Goal: Information Seeking & Learning: Learn about a topic

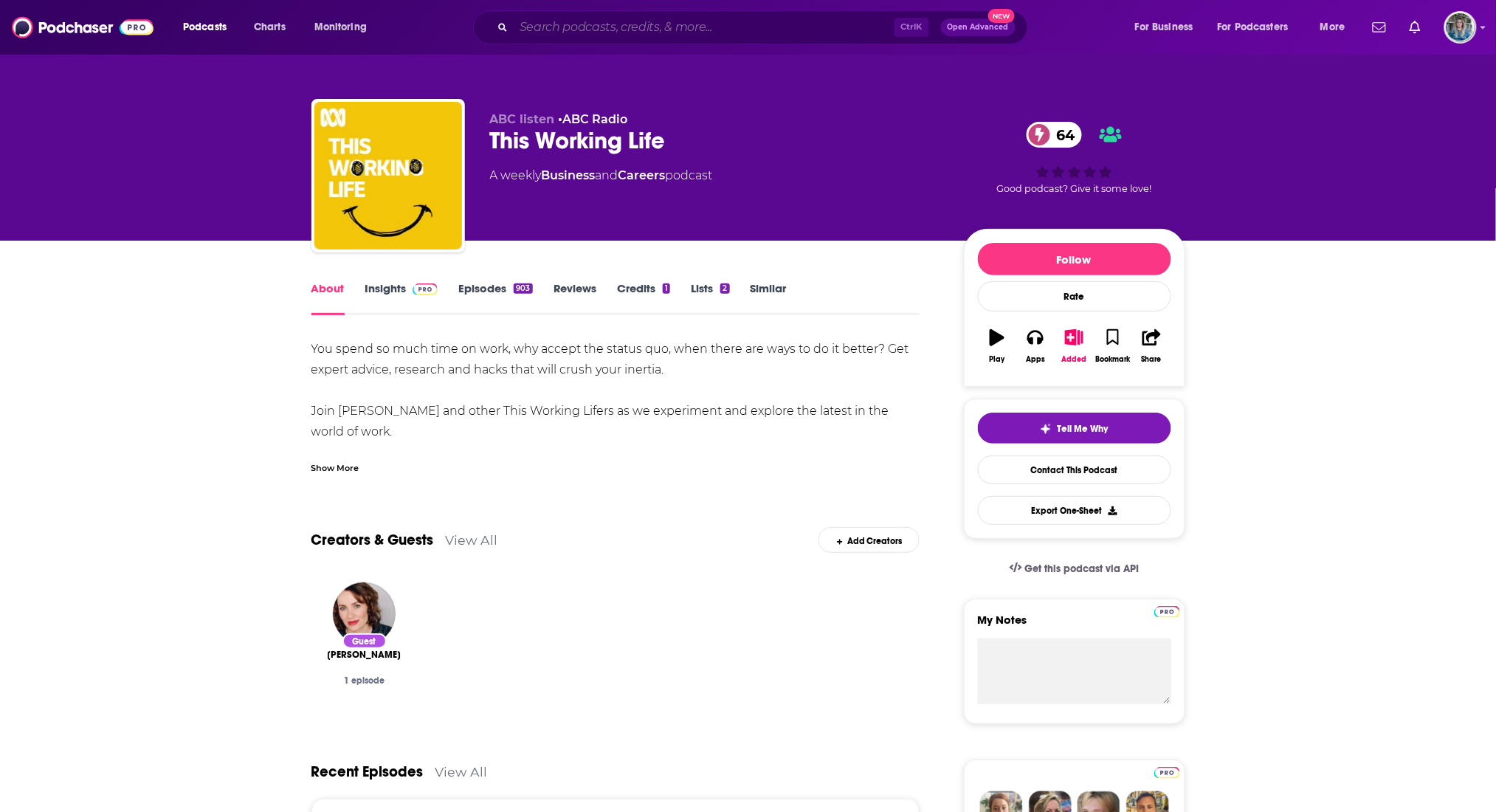
click at [686, 16] on input "Search podcasts, credits, & more..." at bounding box center [704, 28] width 381 height 23
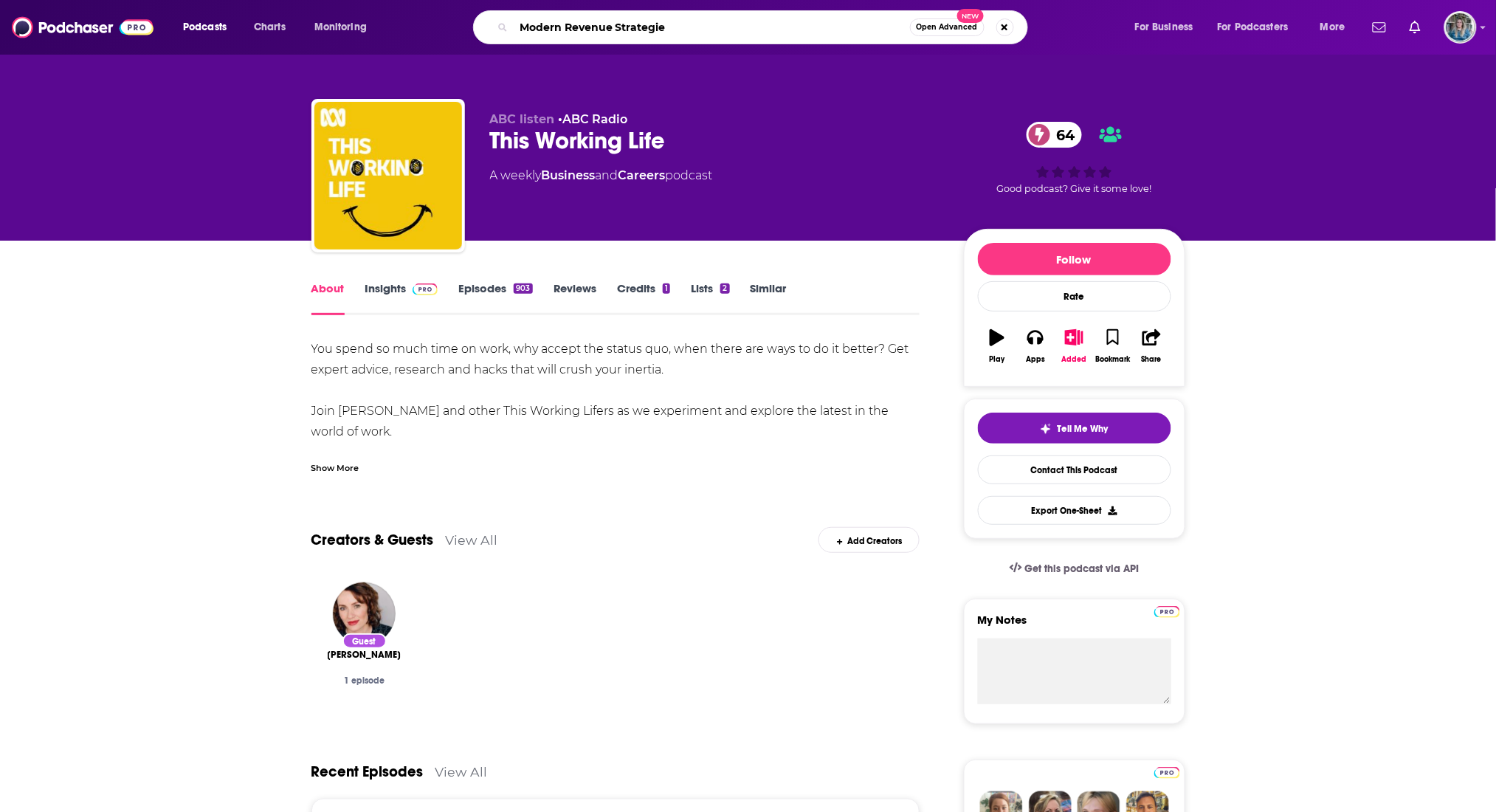
type input "Modern Revenue Strategies"
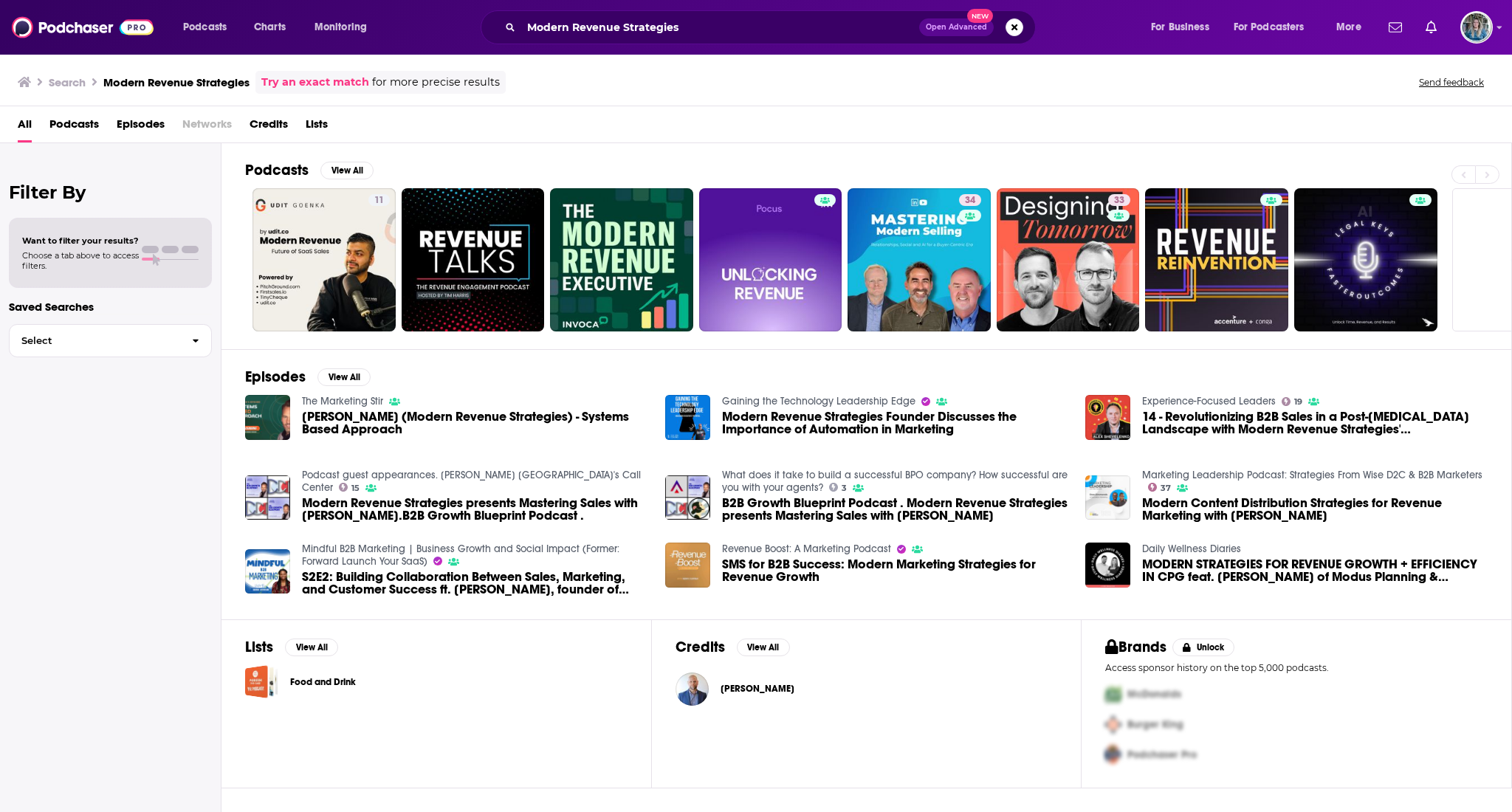
click at [427, 415] on span "[PERSON_NAME] (Modern Revenue Strategies) - Systems Based Approach" at bounding box center [475, 423] width 345 height 25
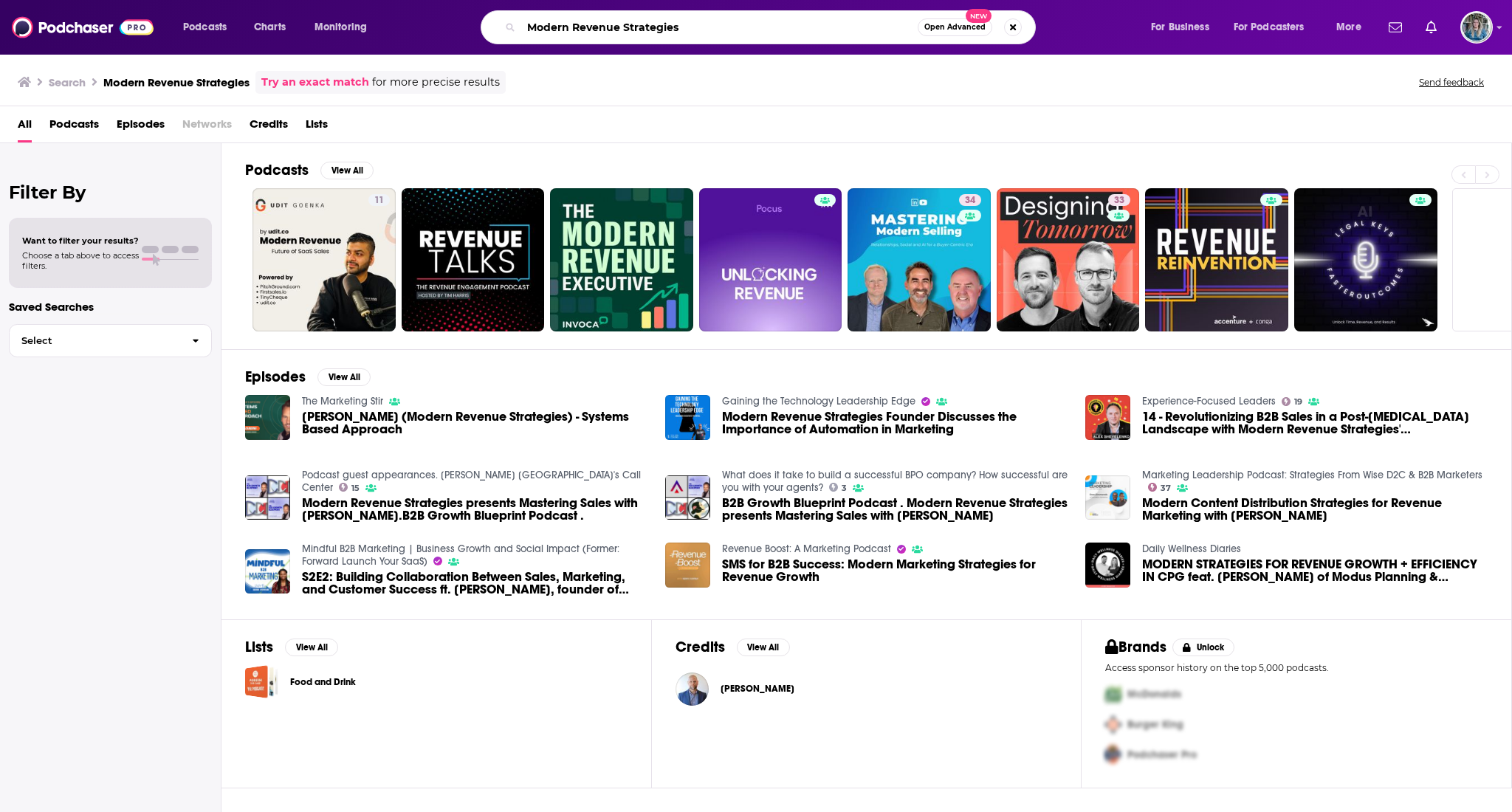
click at [712, 33] on input "Modern Revenue Strategies" at bounding box center [719, 28] width 396 height 23
click at [338, 177] on button "View All" at bounding box center [347, 170] width 53 height 18
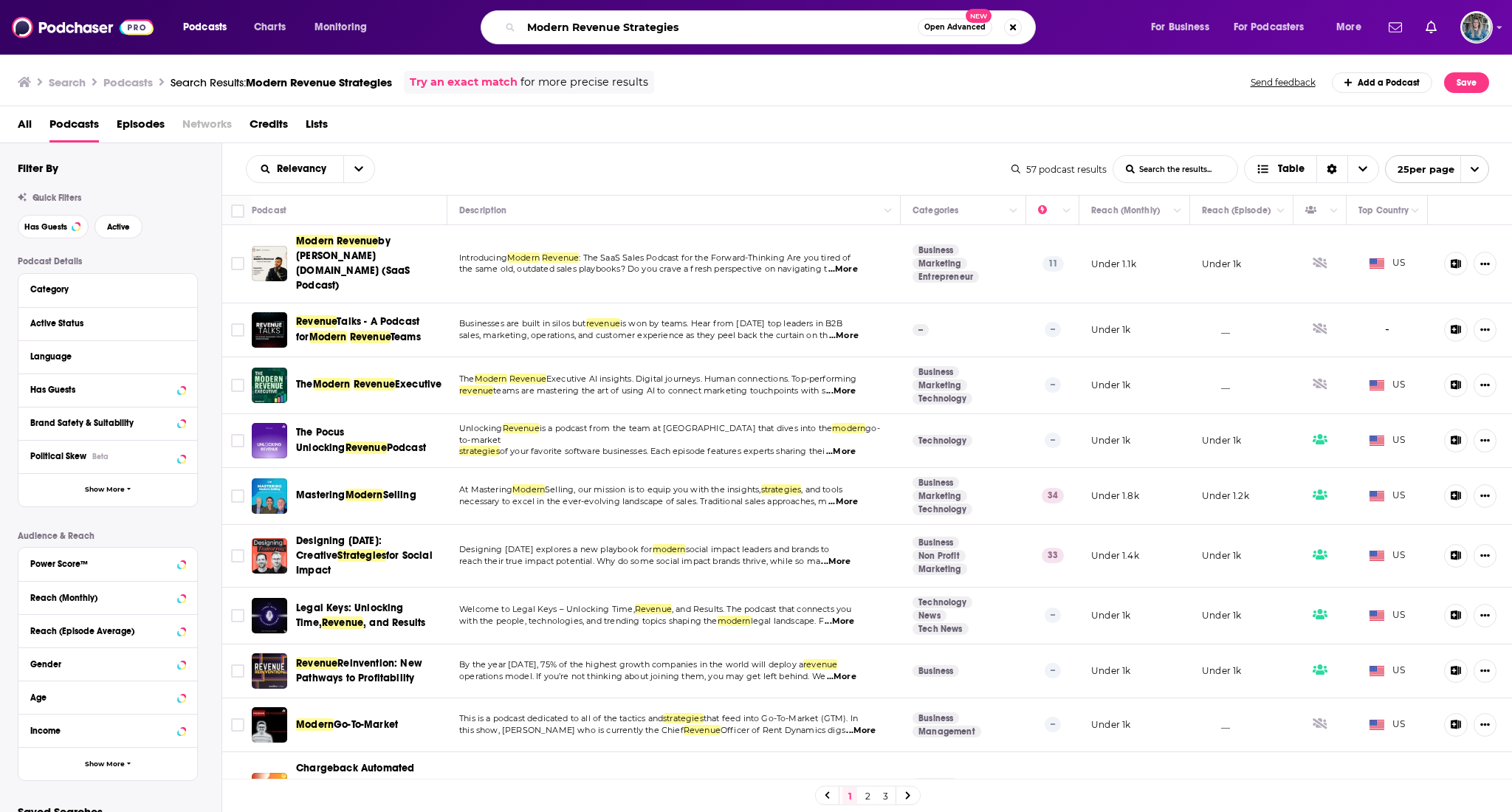
click at [692, 33] on input "Modern Revenue Strategies" at bounding box center [719, 28] width 396 height 23
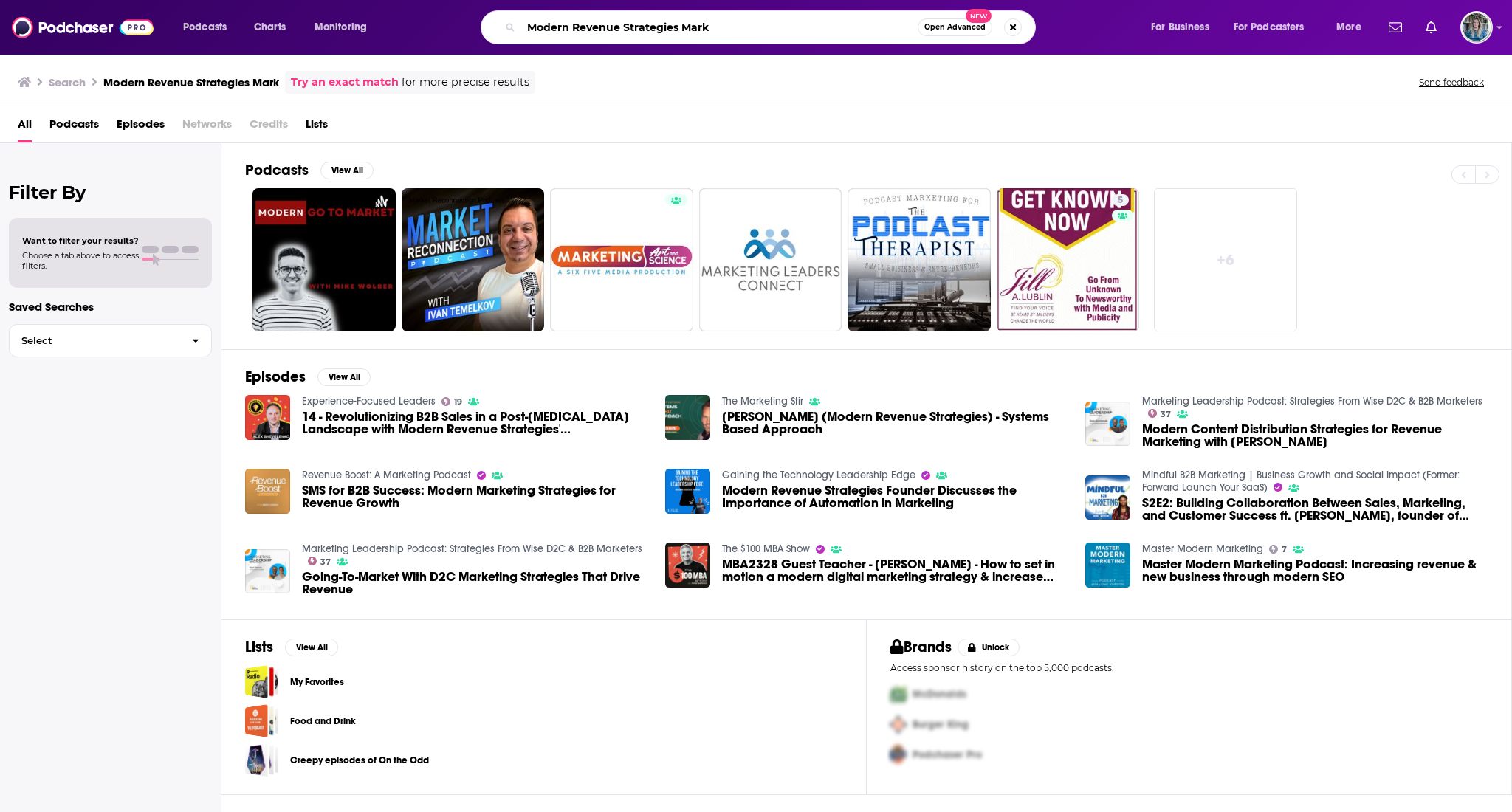
drag, startPoint x: 726, startPoint y: 35, endPoint x: 482, endPoint y: 13, distance: 245.0
click at [482, 13] on div "Modern Revenue Strategies Mark Open Advanced New" at bounding box center [772, 27] width 726 height 34
type input "The B2B Growth"
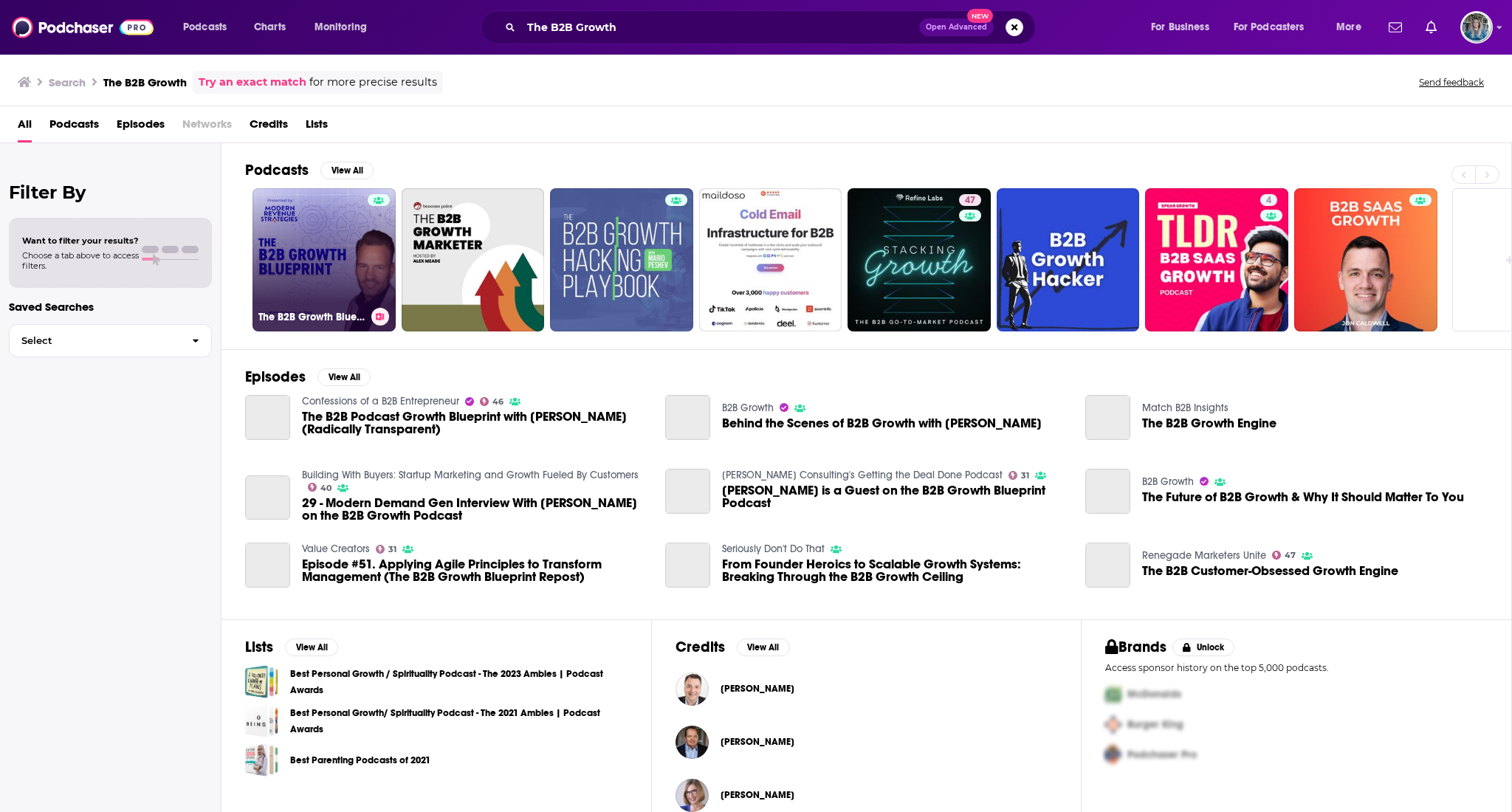
click at [325, 253] on link "The B2B Growth Blueprint" at bounding box center [324, 260] width 143 height 143
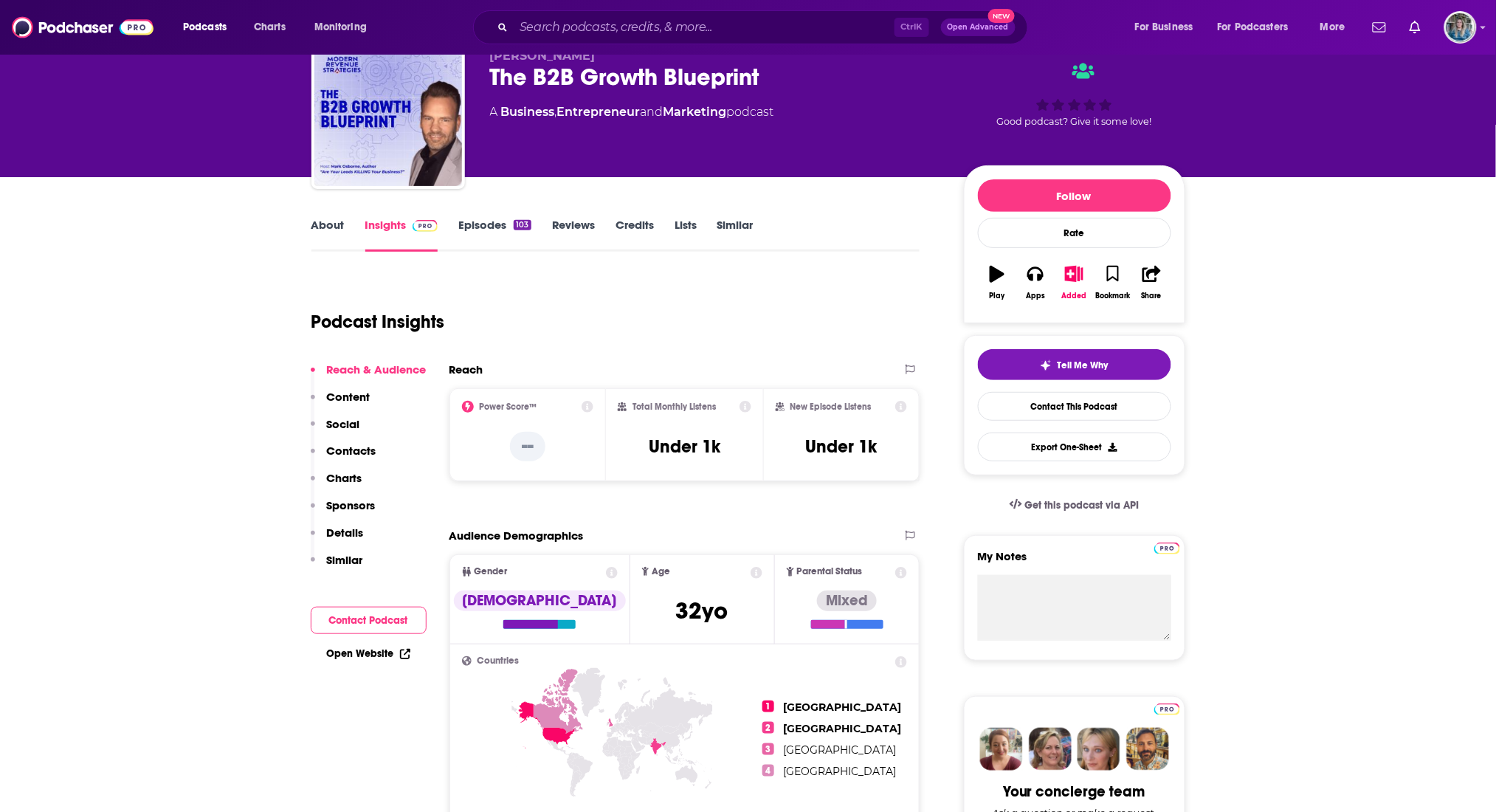
scroll to position [98, 0]
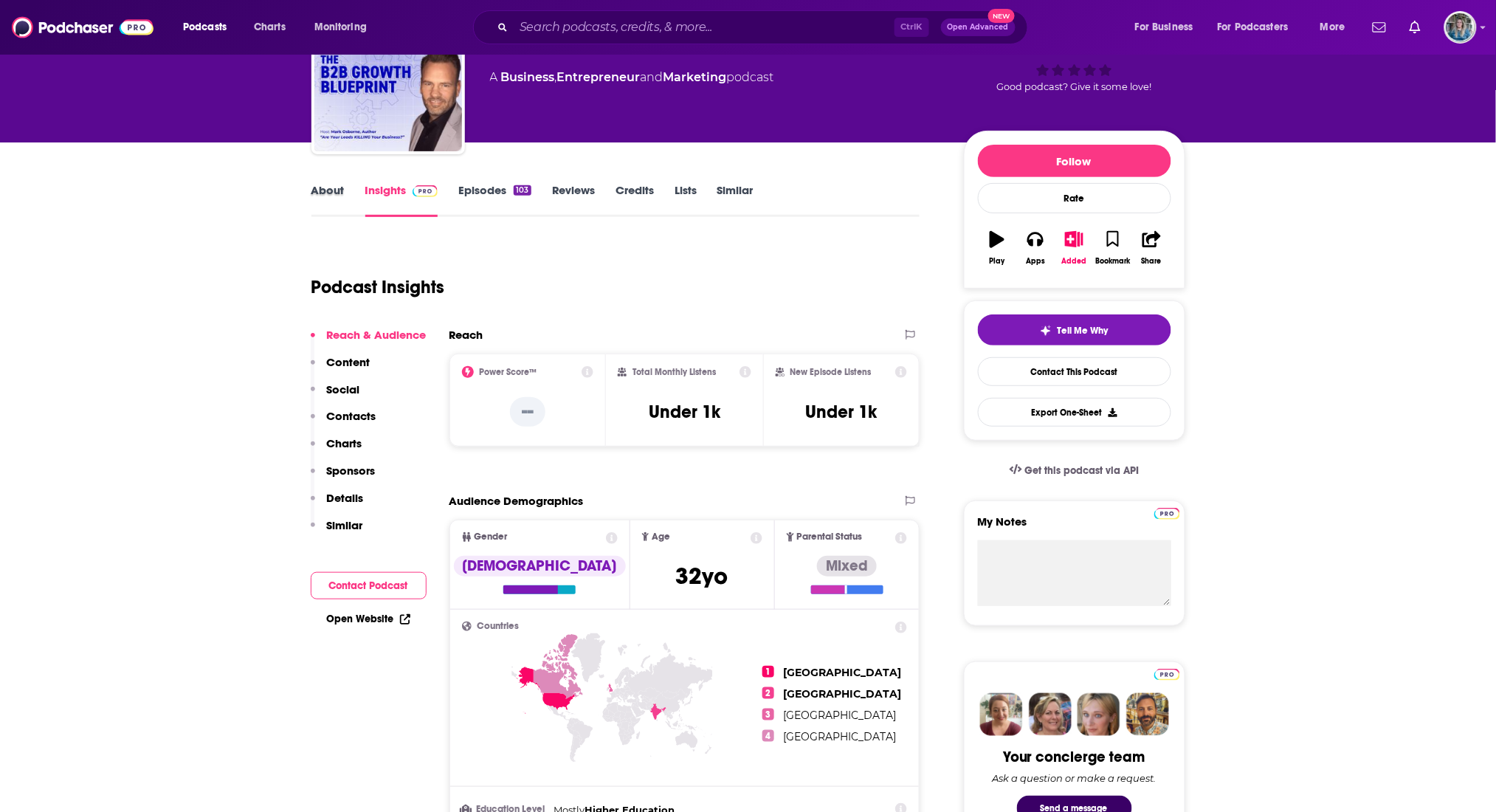
click at [344, 192] on div "About" at bounding box center [339, 200] width 54 height 34
click at [337, 189] on link "About" at bounding box center [329, 200] width 33 height 34
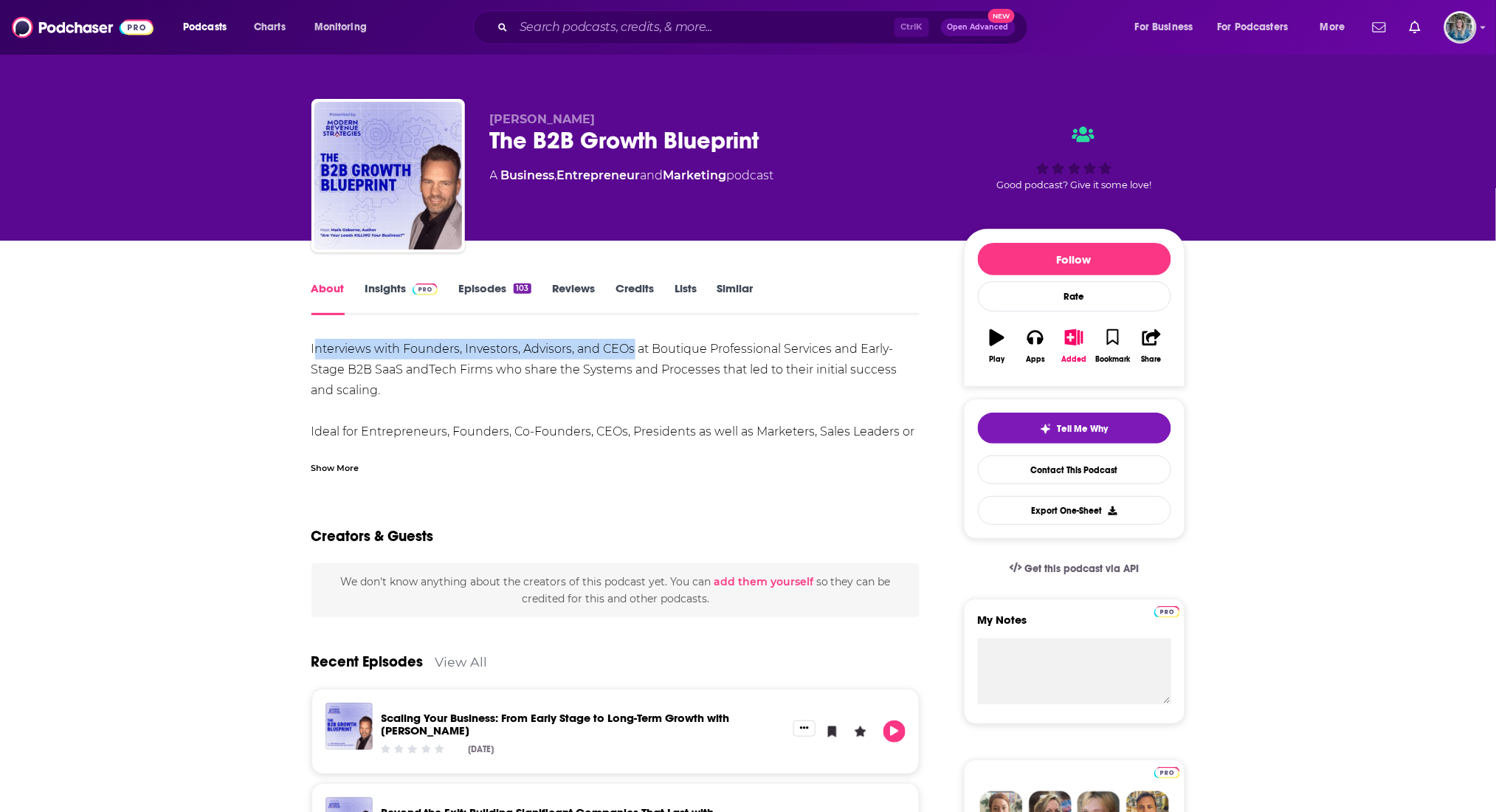
drag, startPoint x: 314, startPoint y: 339, endPoint x: 631, endPoint y: 345, distance: 317.1
click at [631, 345] on div "Interviews with Founders, Investors, Advisors, and CEOs at Boutique Professiona…" at bounding box center [616, 462] width 609 height 248
drag, startPoint x: 644, startPoint y: 351, endPoint x: 309, endPoint y: 355, distance: 335.0
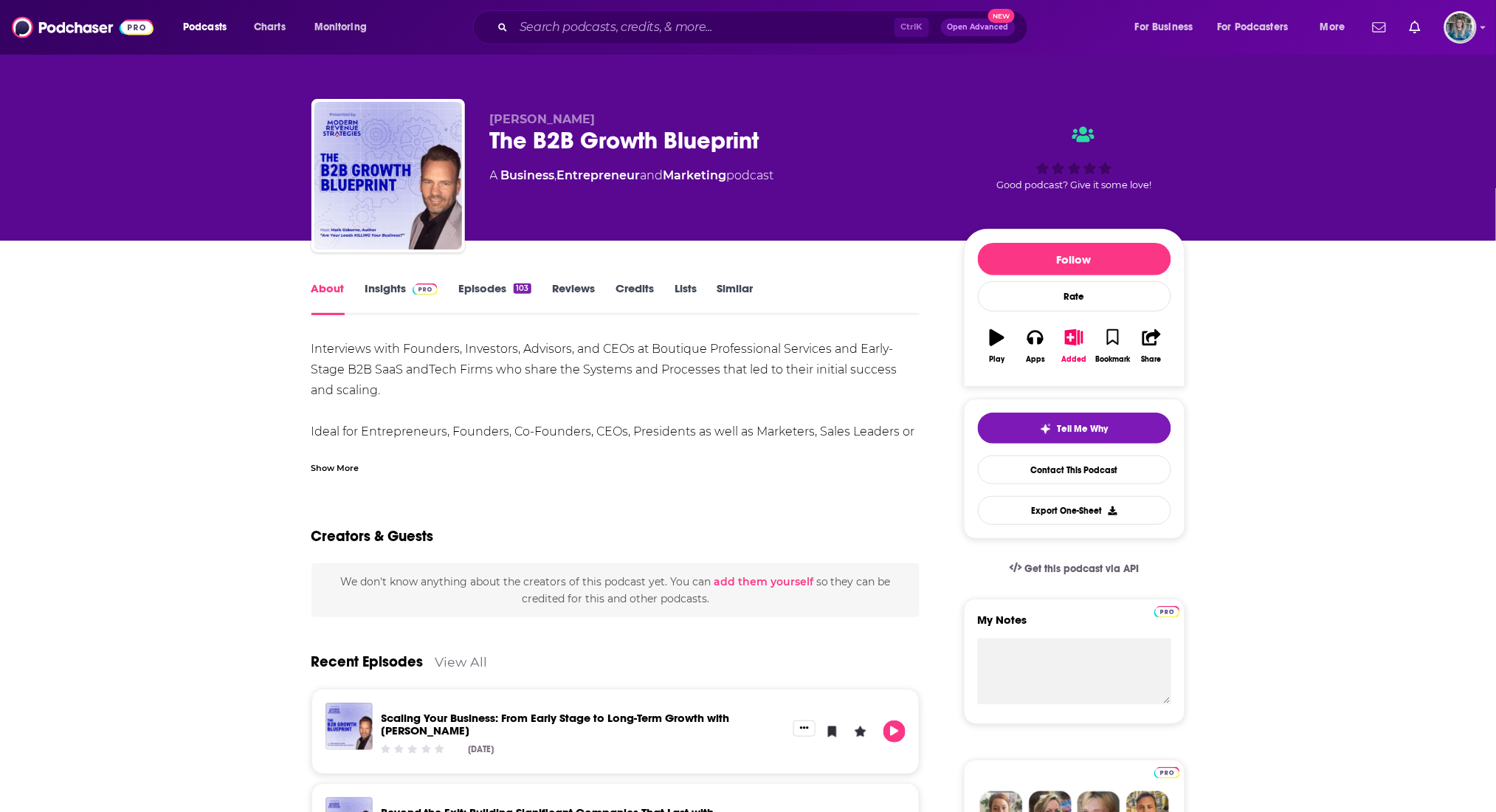
drag, startPoint x: 631, startPoint y: 344, endPoint x: 318, endPoint y: 355, distance: 313.2
click at [318, 355] on div "Interviews with Founders, Investors, Advisors, and CEOs at Boutique Professiona…" at bounding box center [616, 462] width 609 height 248
click at [635, 26] on input "Search podcasts, credits, & more..." at bounding box center [704, 28] width 381 height 23
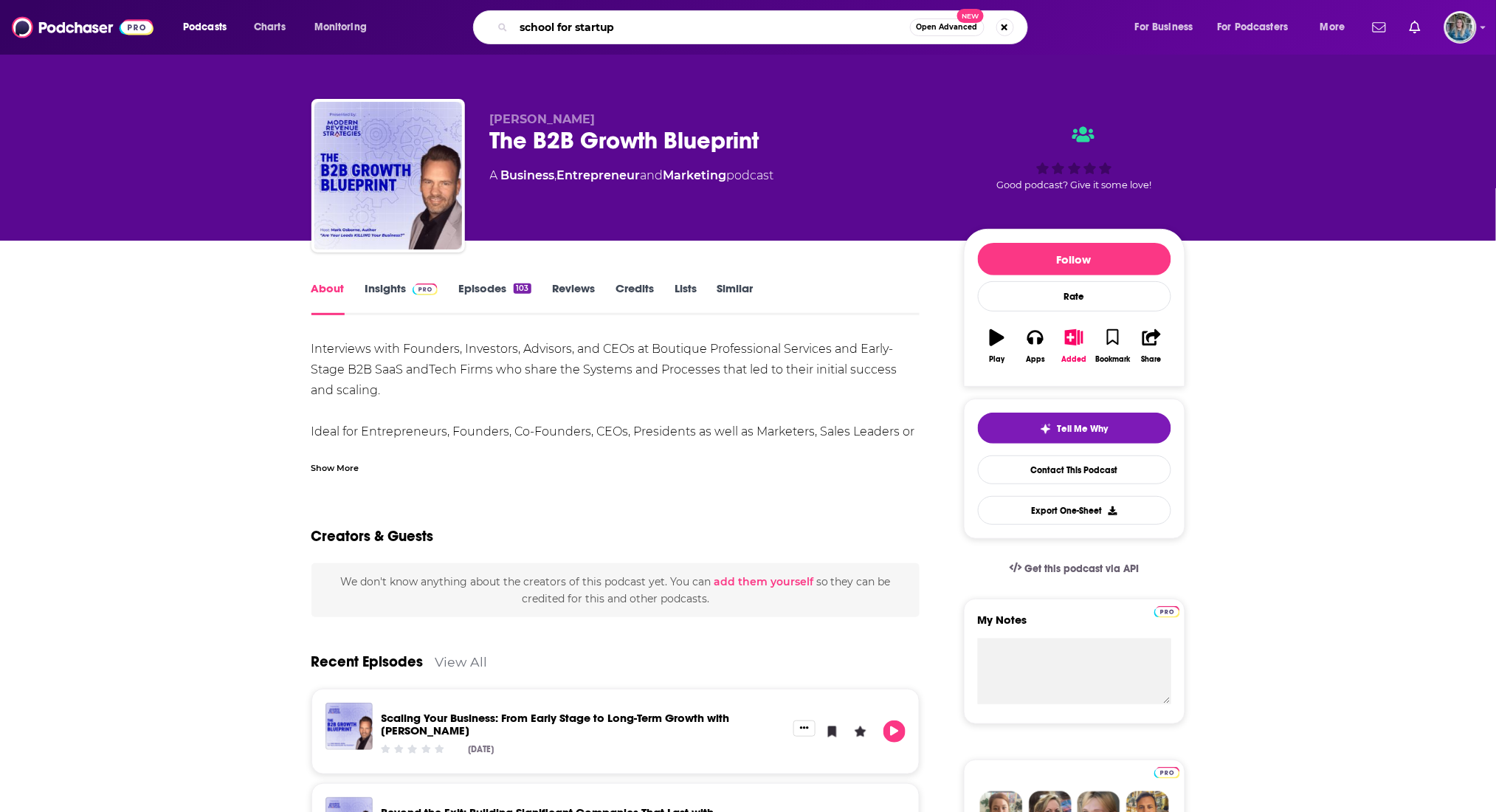
type input "school for startups"
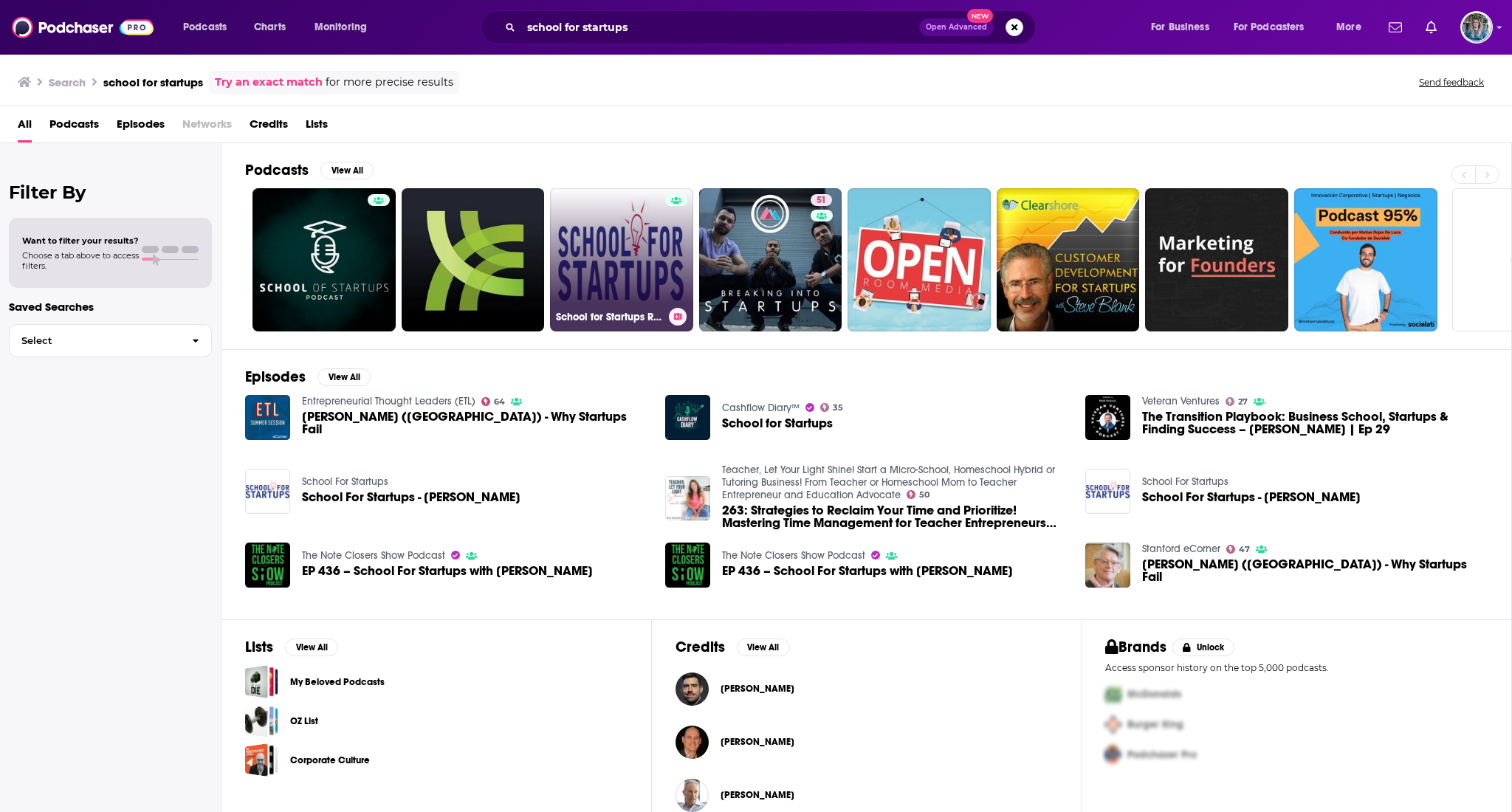
click at [597, 243] on link "School for Startups Radio" at bounding box center [621, 260] width 143 height 143
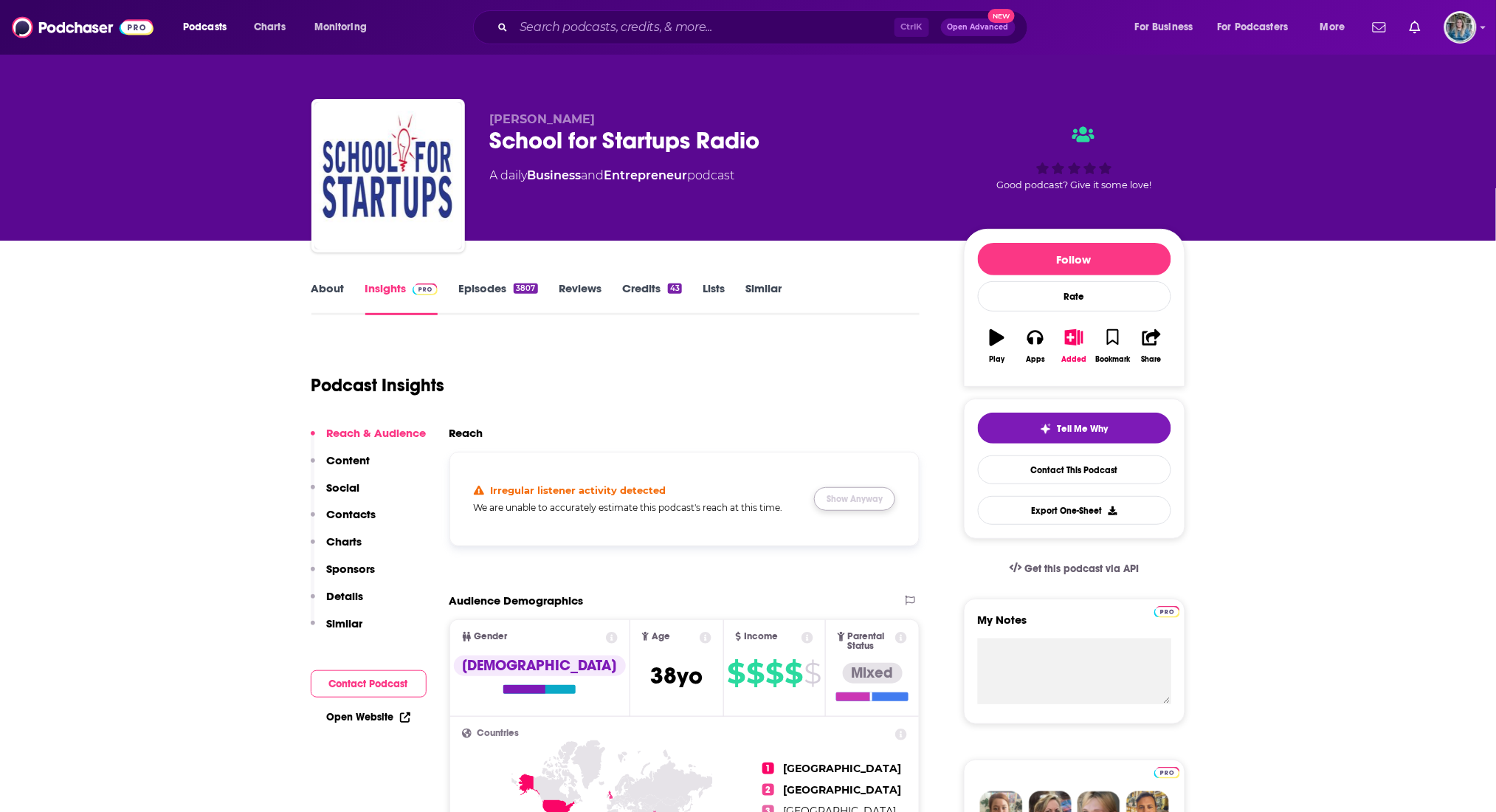
click at [834, 492] on button "Show Anyway" at bounding box center [854, 499] width 81 height 23
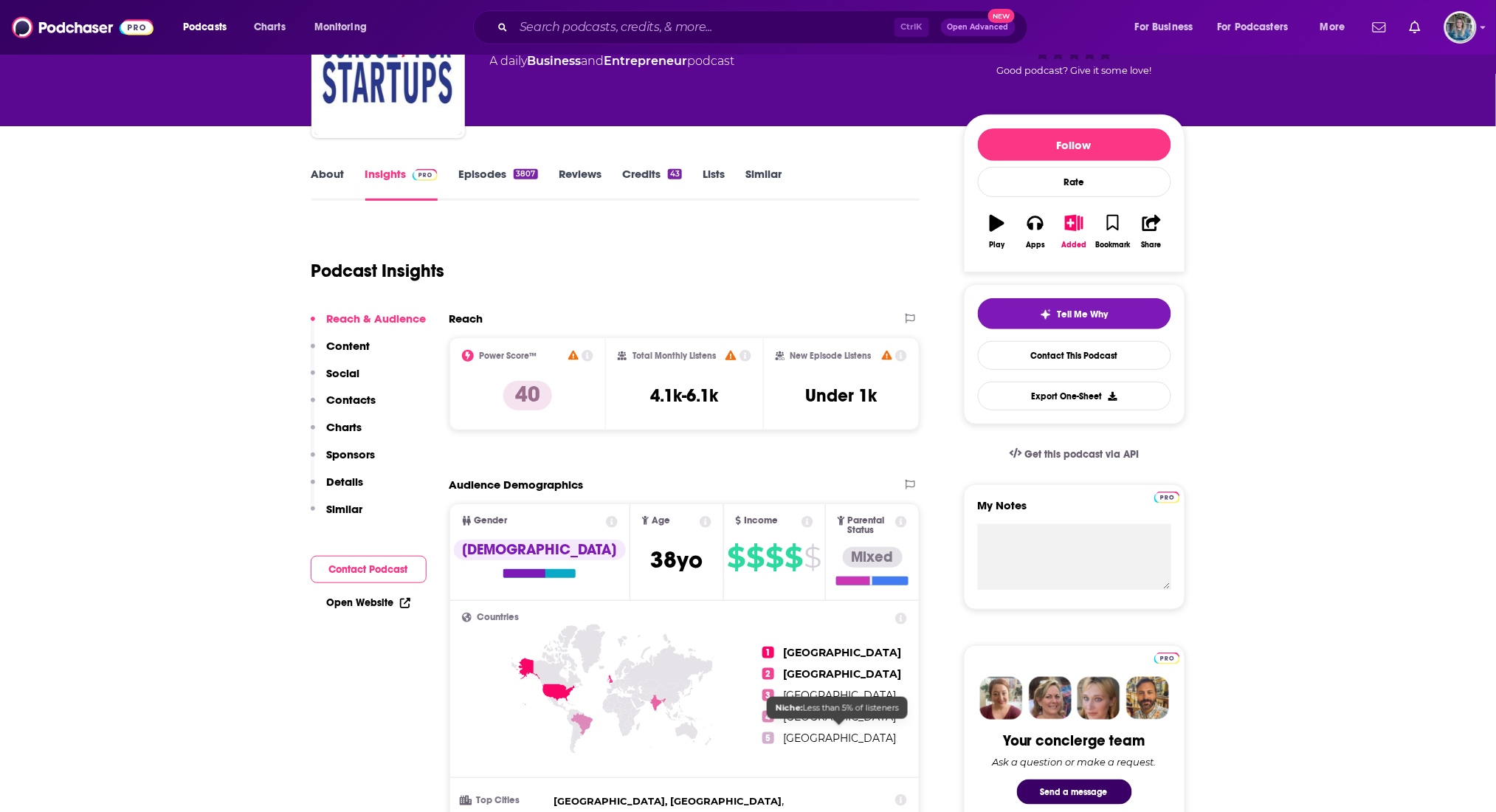
scroll to position [98, 0]
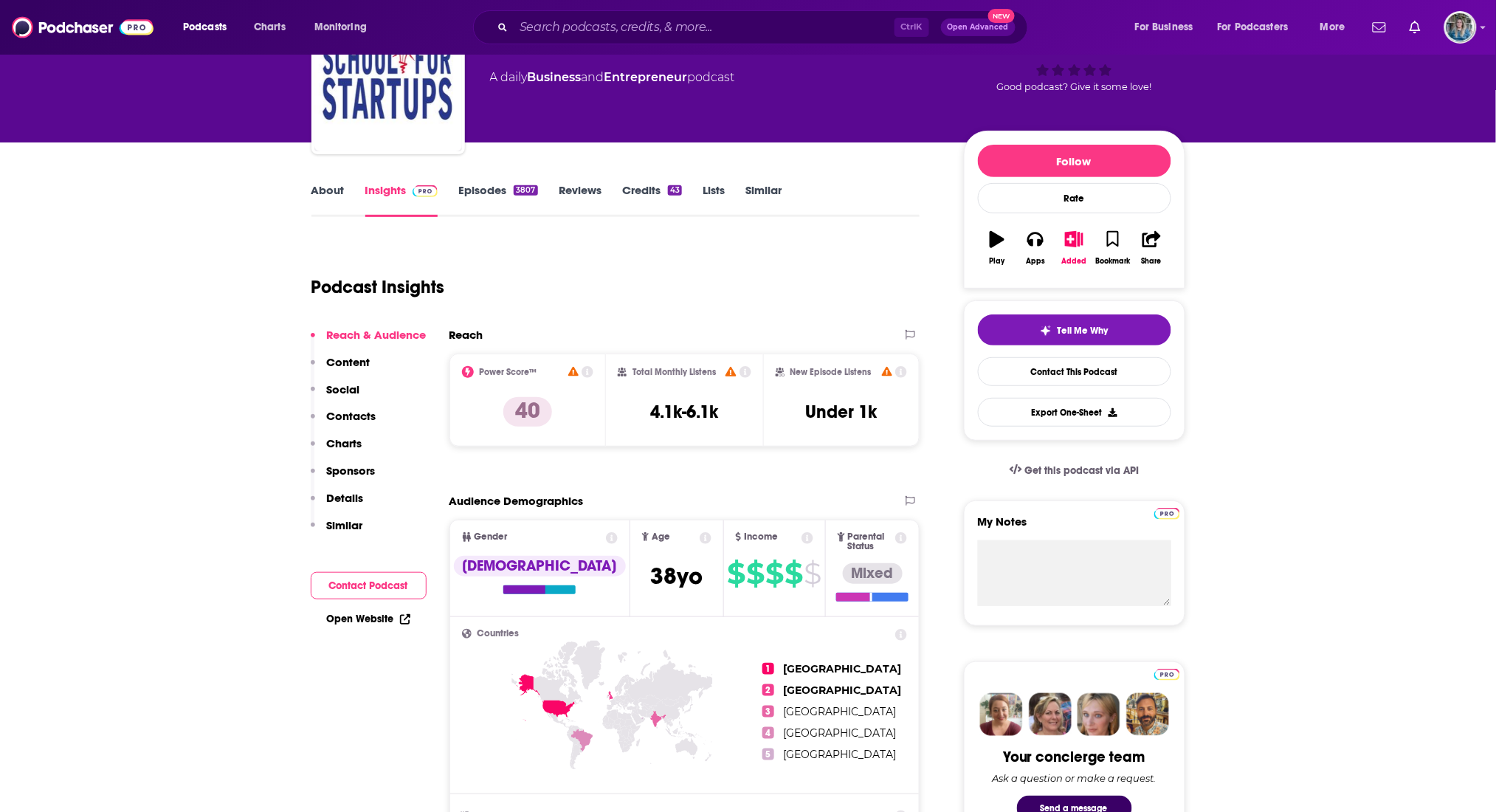
click at [340, 207] on link "About" at bounding box center [329, 200] width 33 height 34
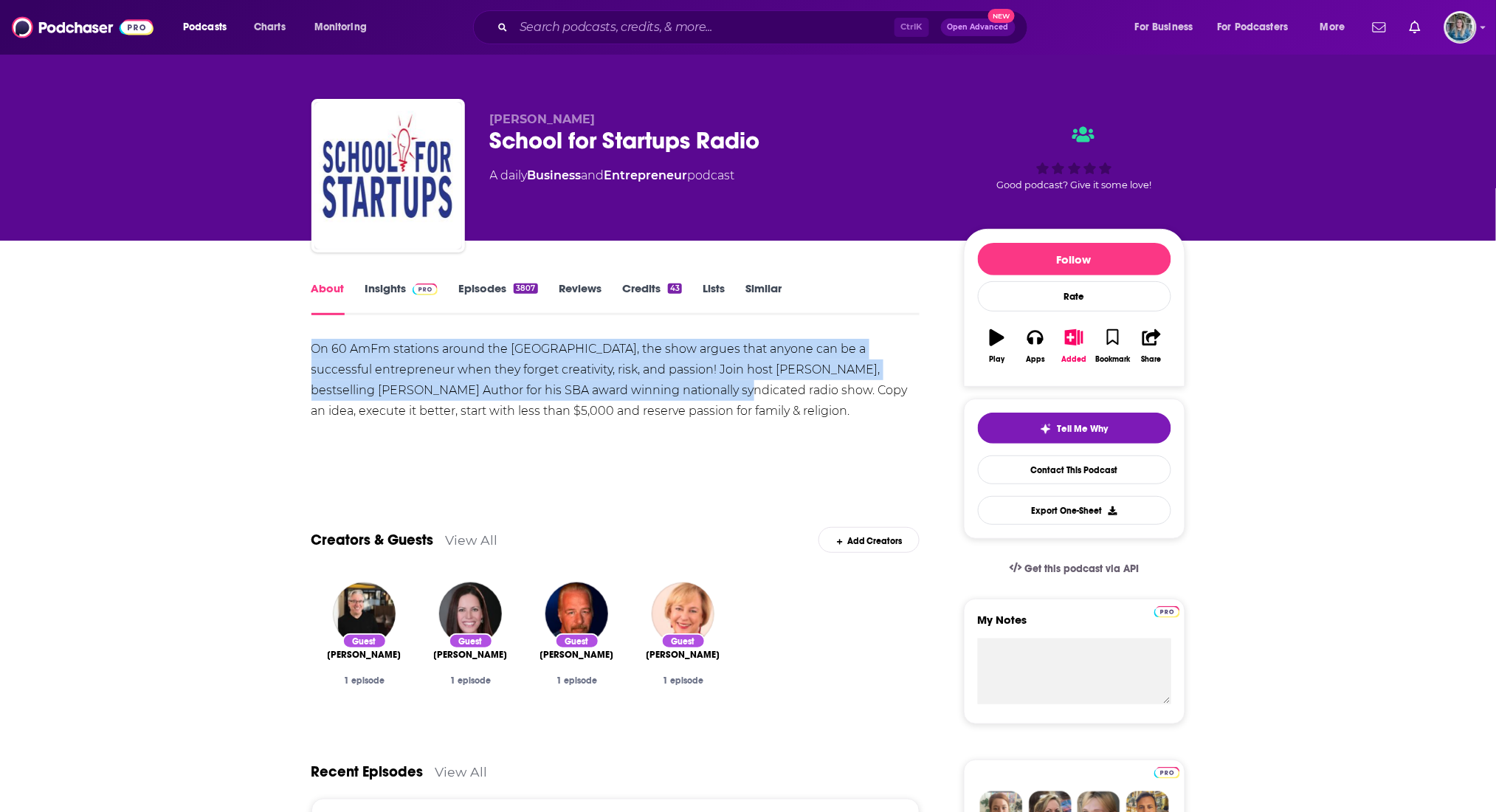
drag, startPoint x: 314, startPoint y: 347, endPoint x: 624, endPoint y: 391, distance: 313.1
click at [624, 391] on div "On 60 AmFm stations around the [GEOGRAPHIC_DATA], the show argues that anyone c…" at bounding box center [616, 379] width 609 height 83
copy div "On 60 AmFm stations around the [GEOGRAPHIC_DATA], the show argues that anyone c…"
click at [389, 296] on link "Insights" at bounding box center [402, 298] width 73 height 34
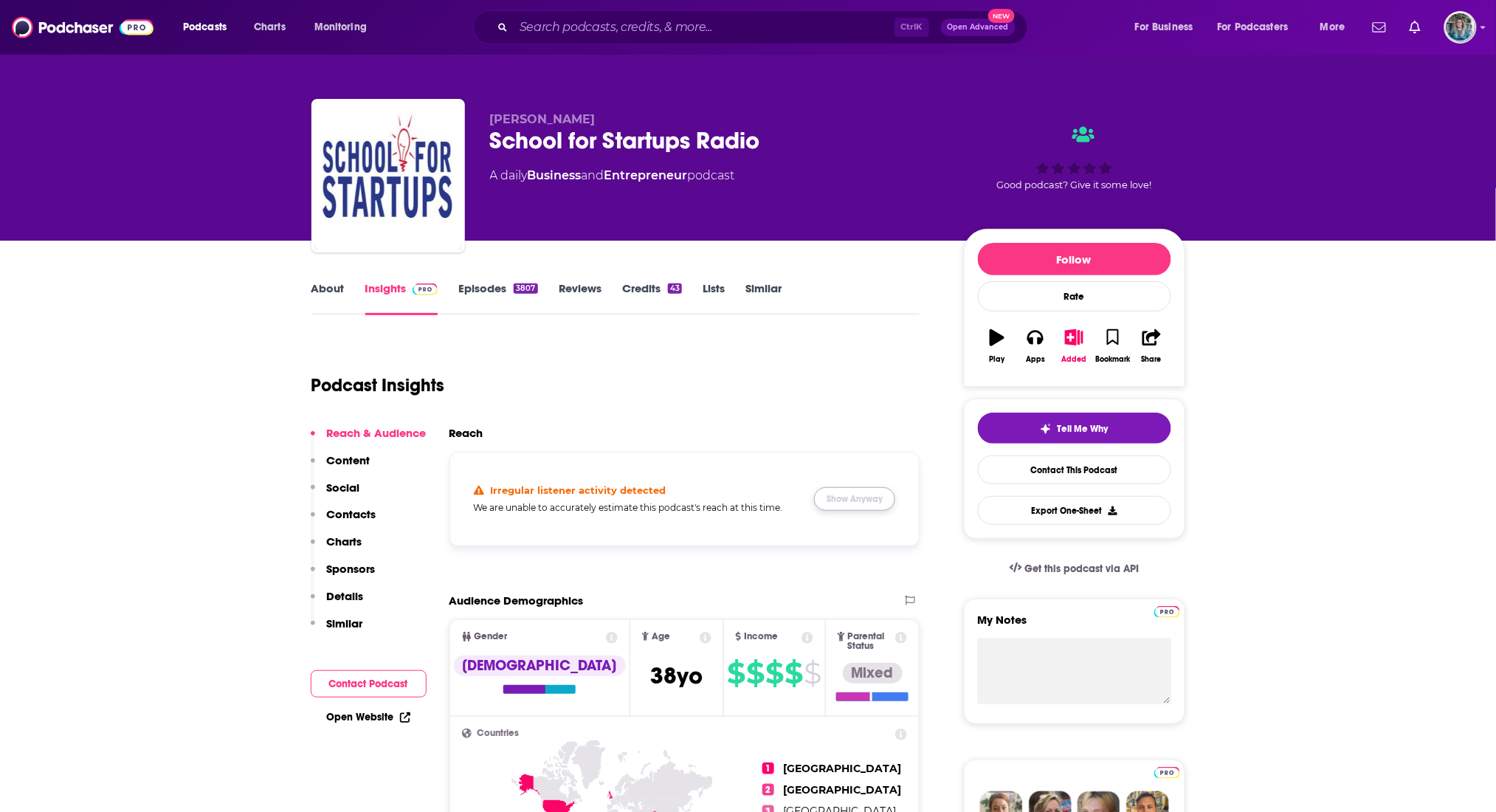
click at [857, 493] on button "Show Anyway" at bounding box center [854, 499] width 81 height 23
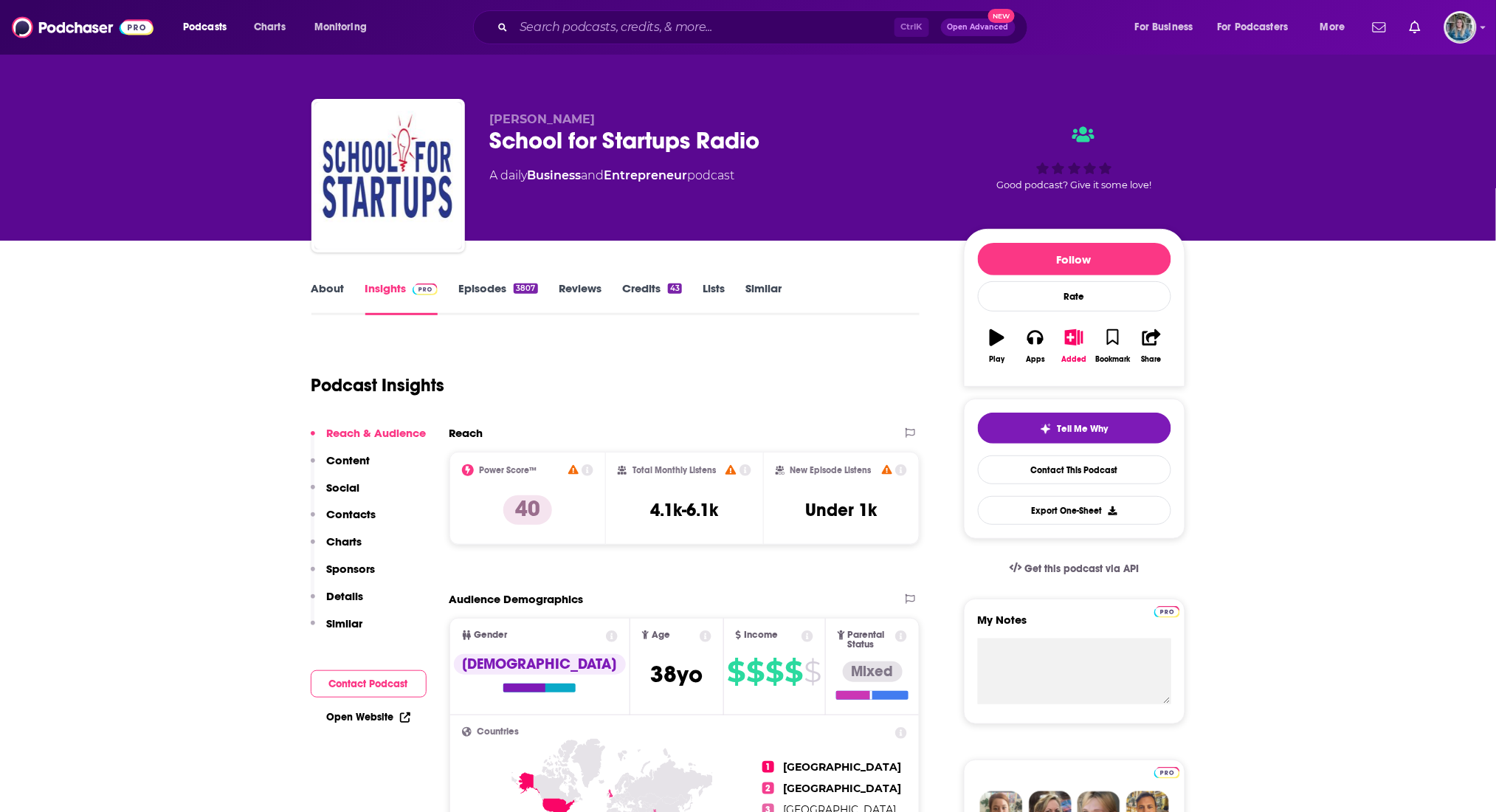
click at [496, 290] on link "Episodes 3807" at bounding box center [498, 298] width 79 height 34
